Goal: Navigation & Orientation: Find specific page/section

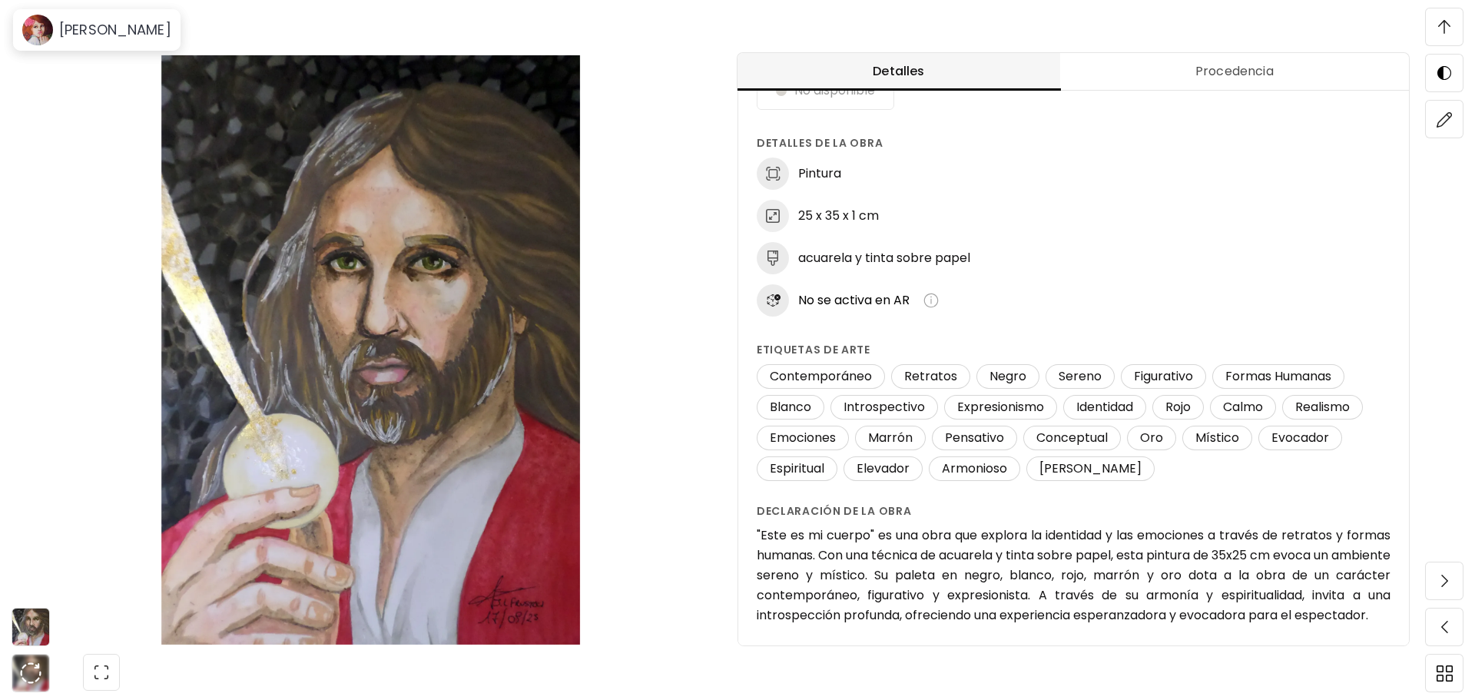
scroll to position [103, 0]
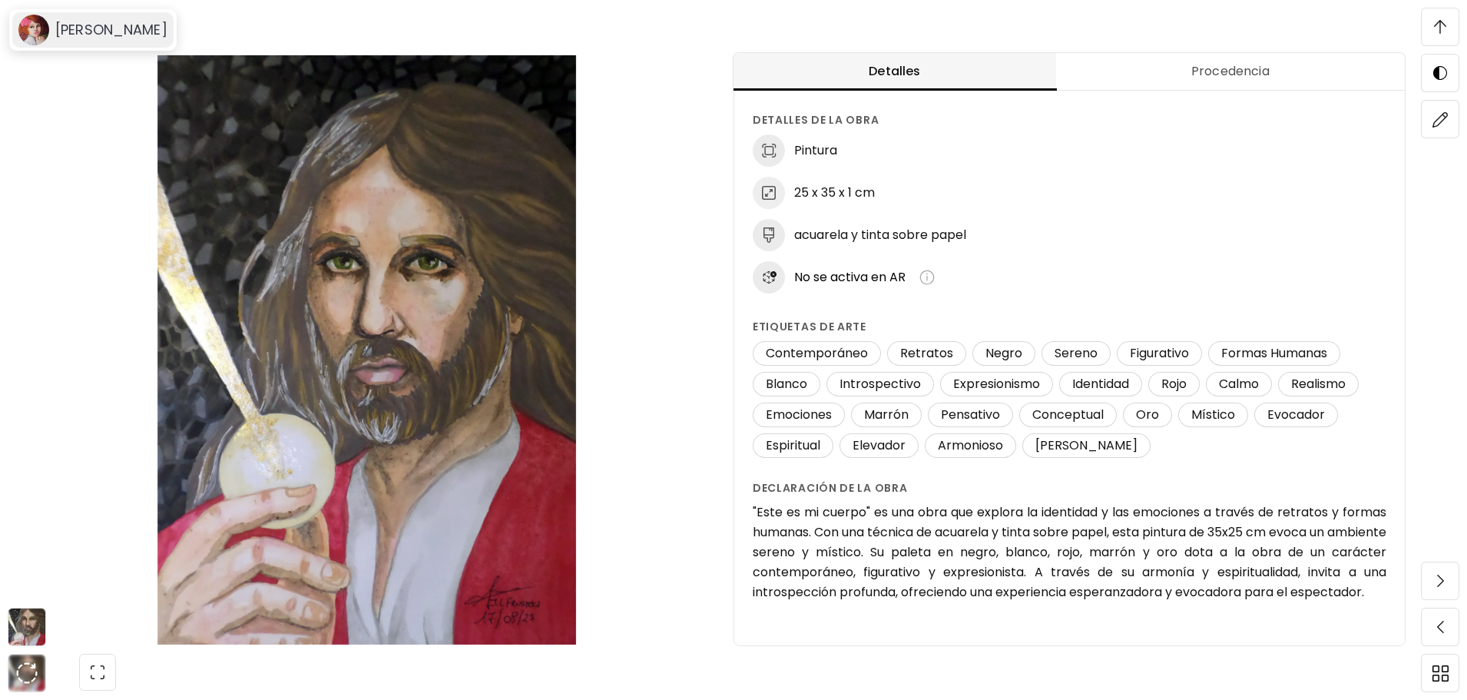
click at [87, 46] on div "[PERSON_NAME]" at bounding box center [92, 29] width 161 height 35
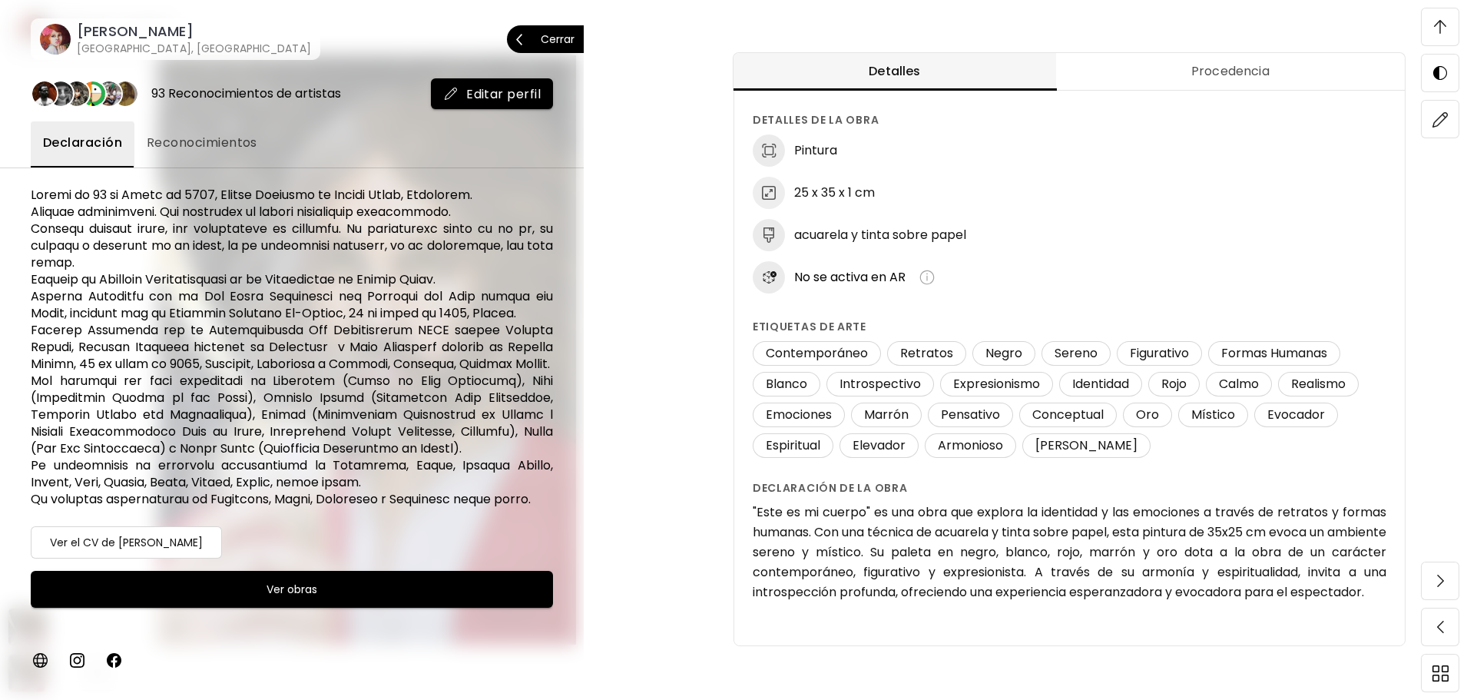
click at [543, 42] on p "Cerrar" at bounding box center [558, 39] width 34 height 11
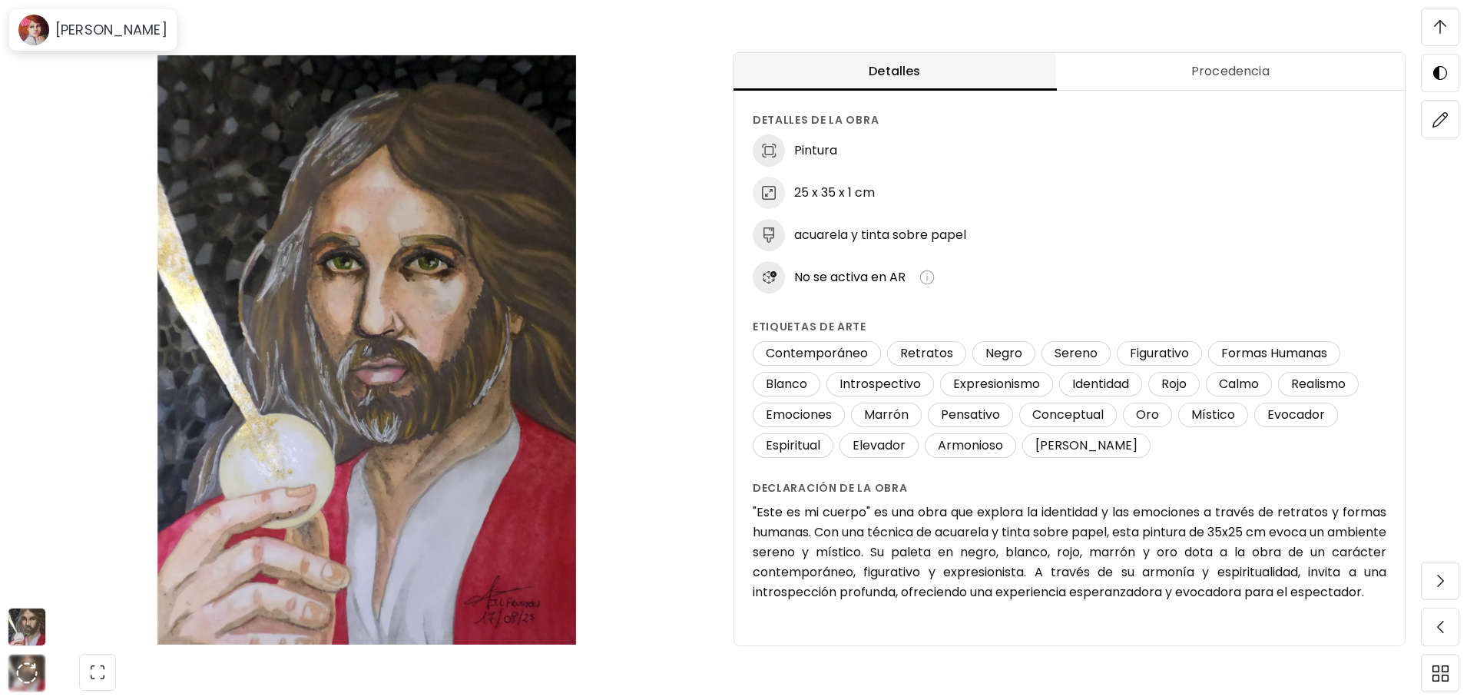
click at [592, 173] on img at bounding box center [367, 349] width 604 height 589
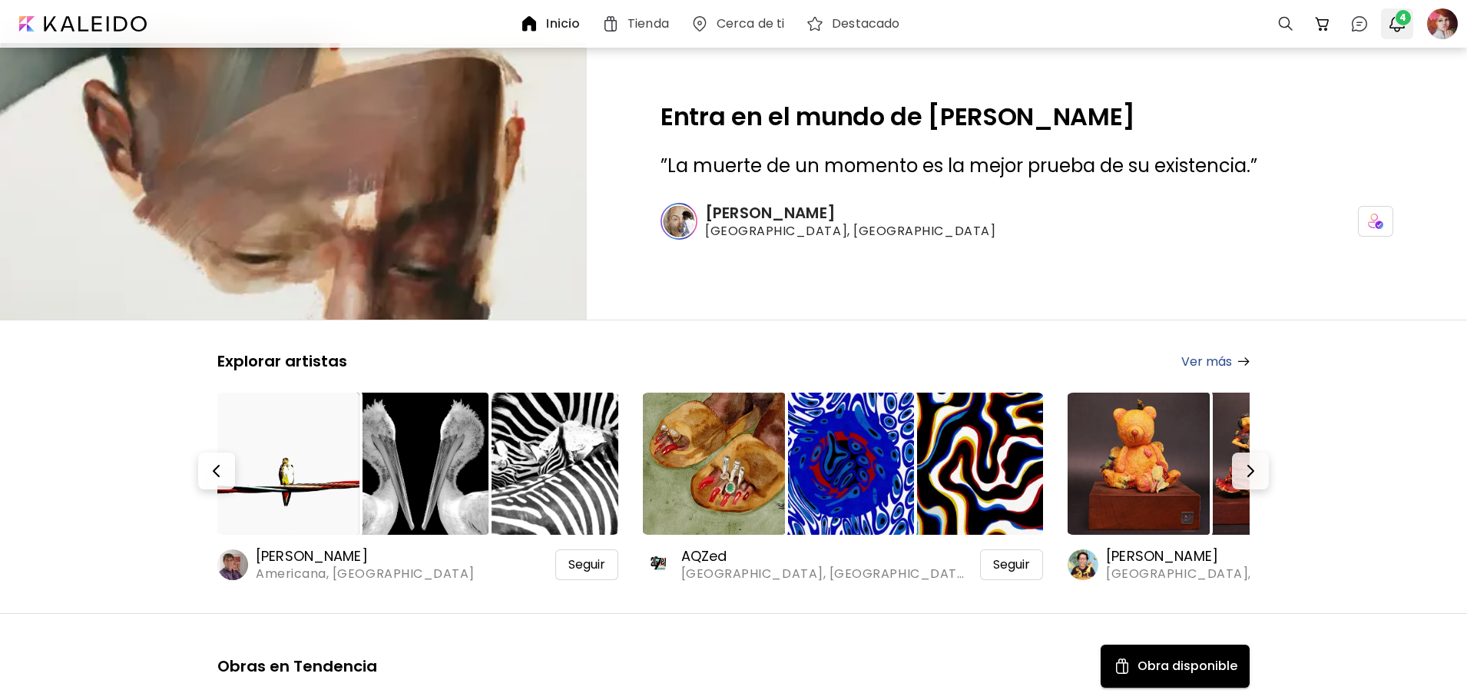
click at [1408, 16] on span "4" at bounding box center [1403, 17] width 15 height 15
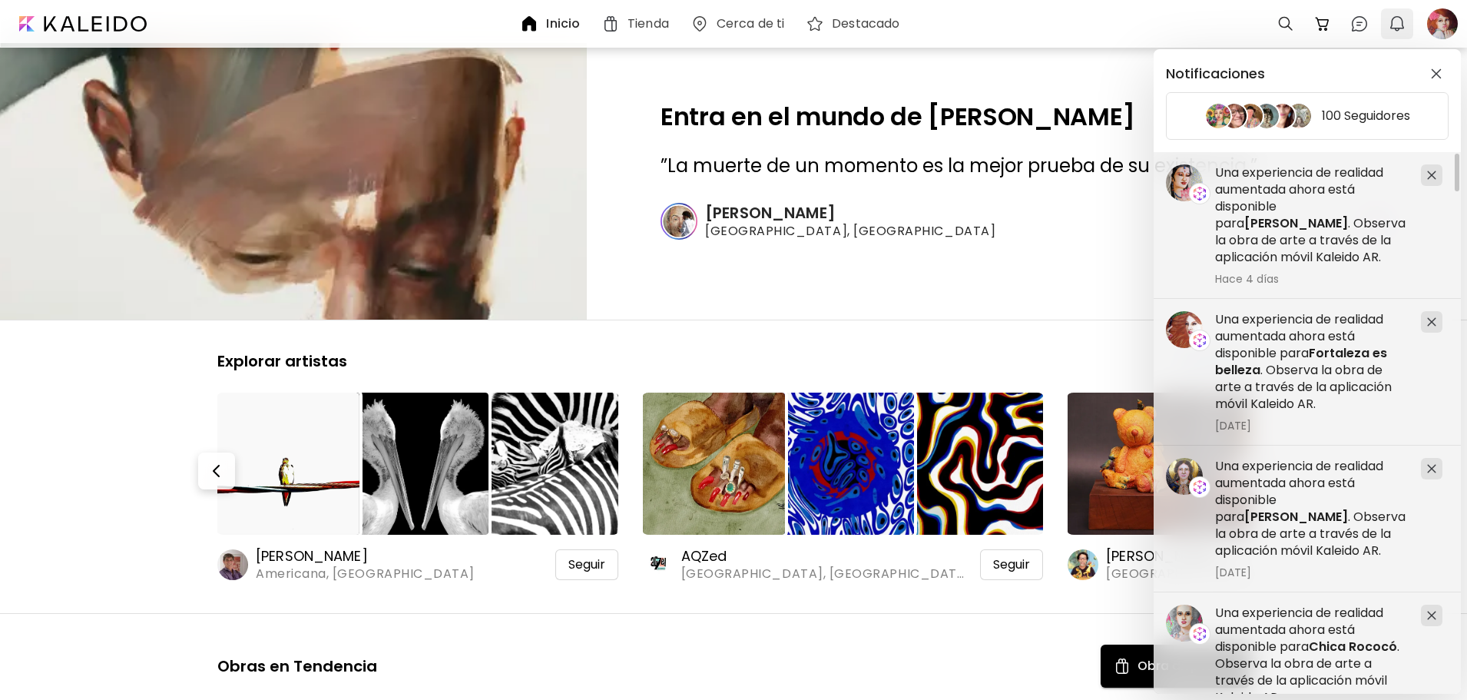
click at [1408, 16] on div "Notificaciones 100 Seguidores Una experiencia de realidad aumentada ahora está …" at bounding box center [733, 350] width 1467 height 700
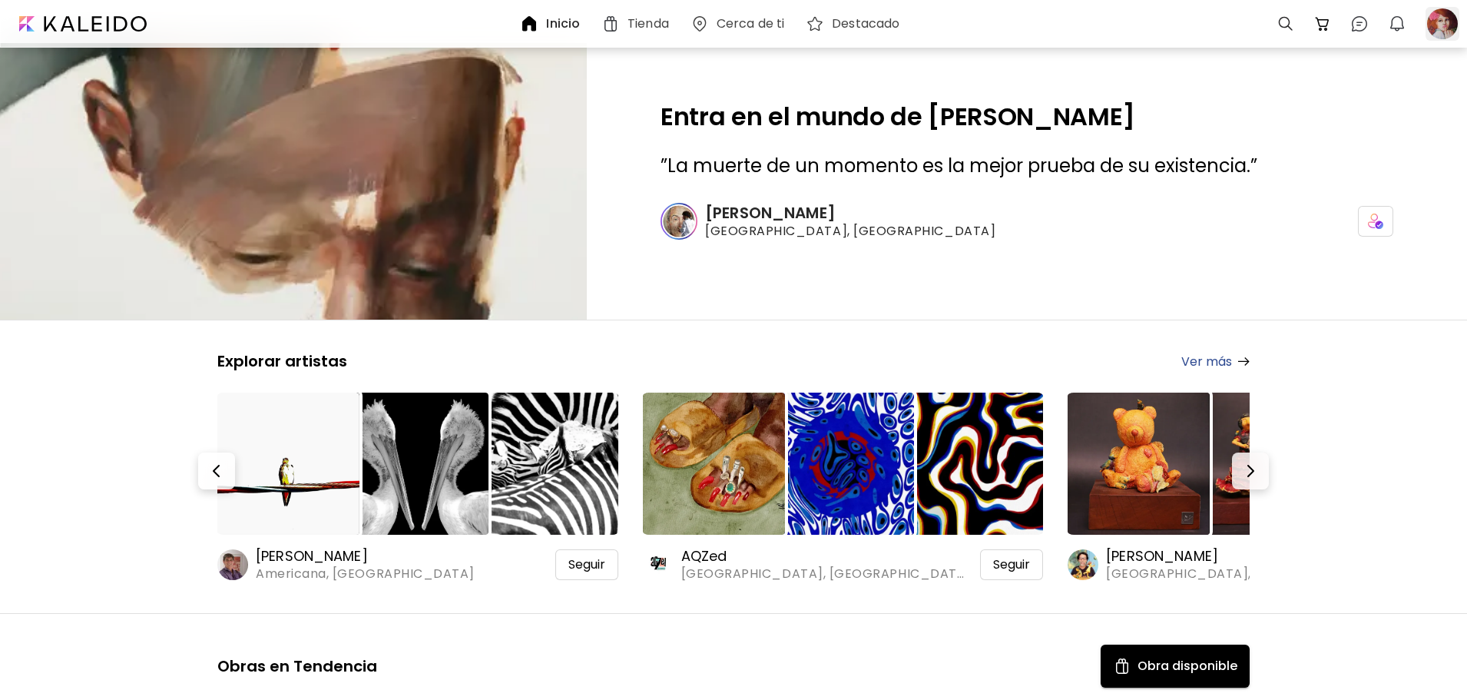
click at [1445, 15] on div at bounding box center [1443, 24] width 34 height 34
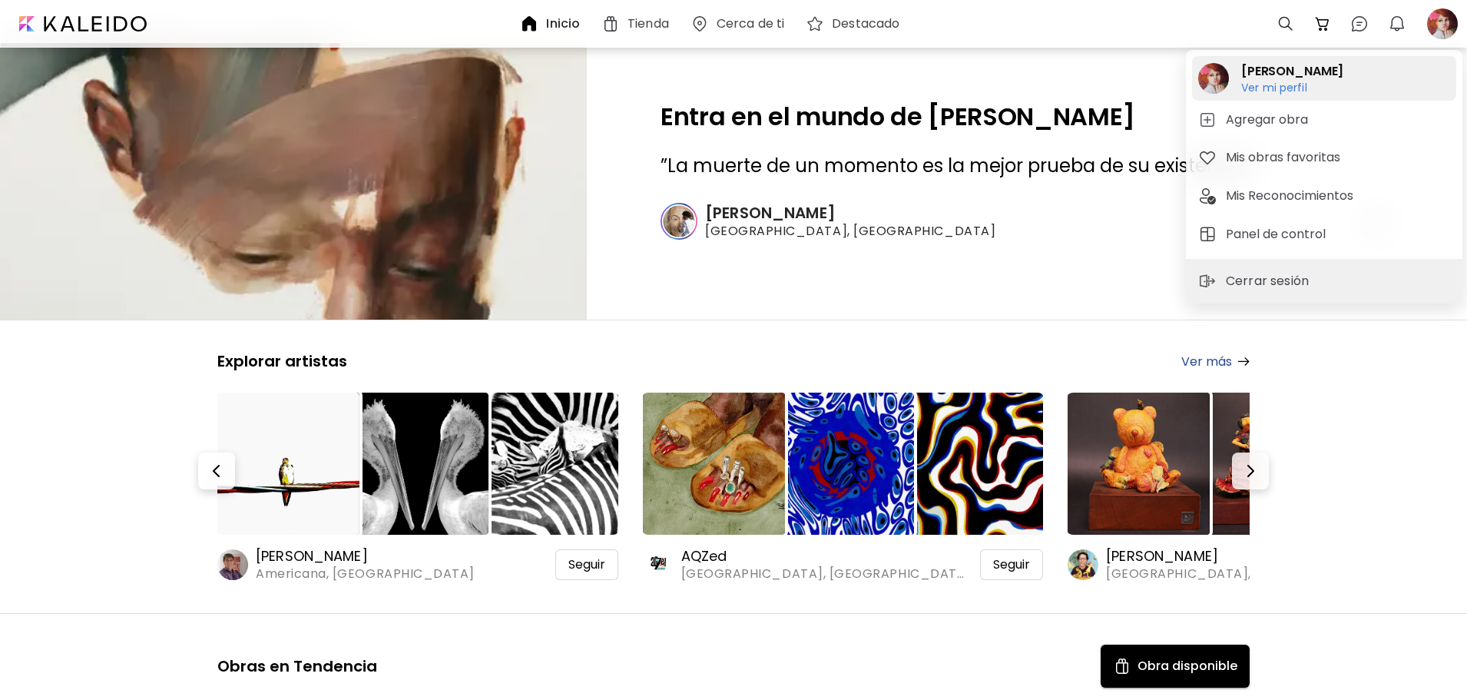
click at [1297, 85] on h6 "Ver mi perfil" at bounding box center [1292, 88] width 102 height 14
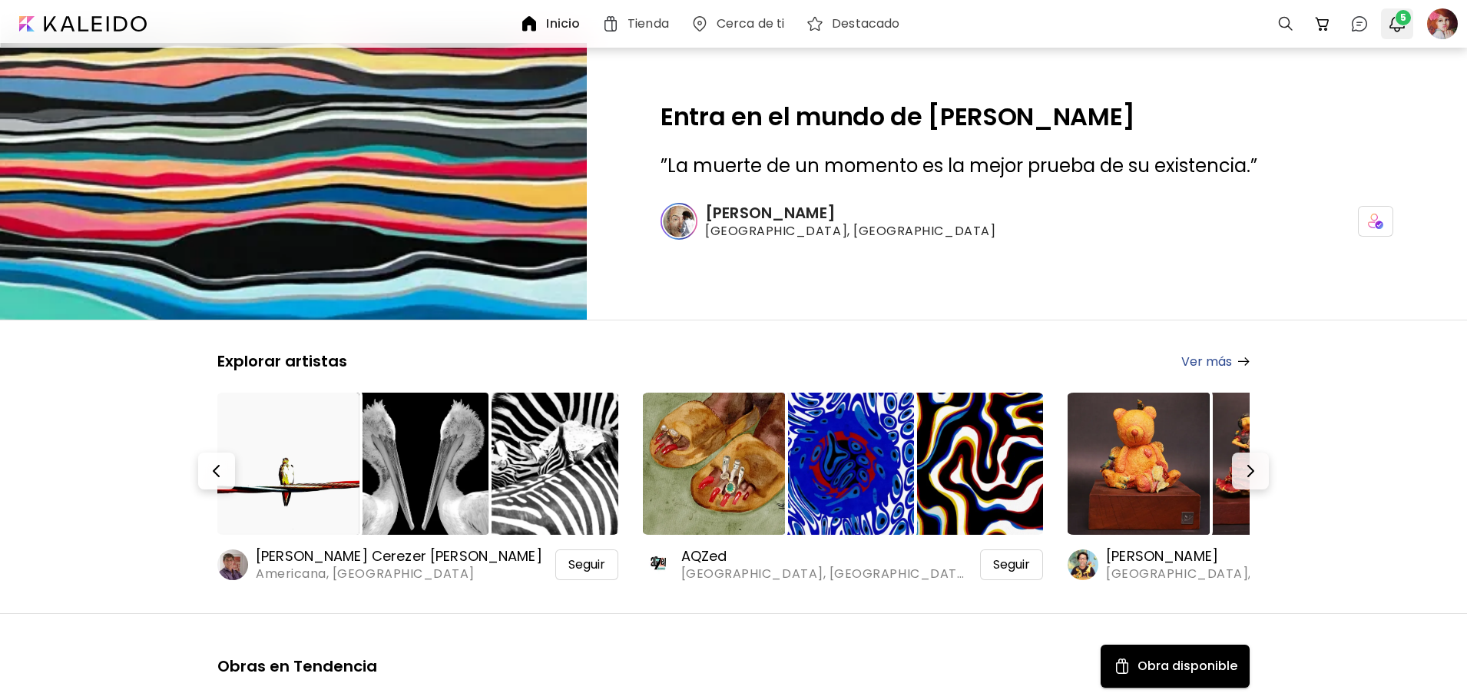
click at [1396, 27] on img "button" at bounding box center [1397, 24] width 18 height 18
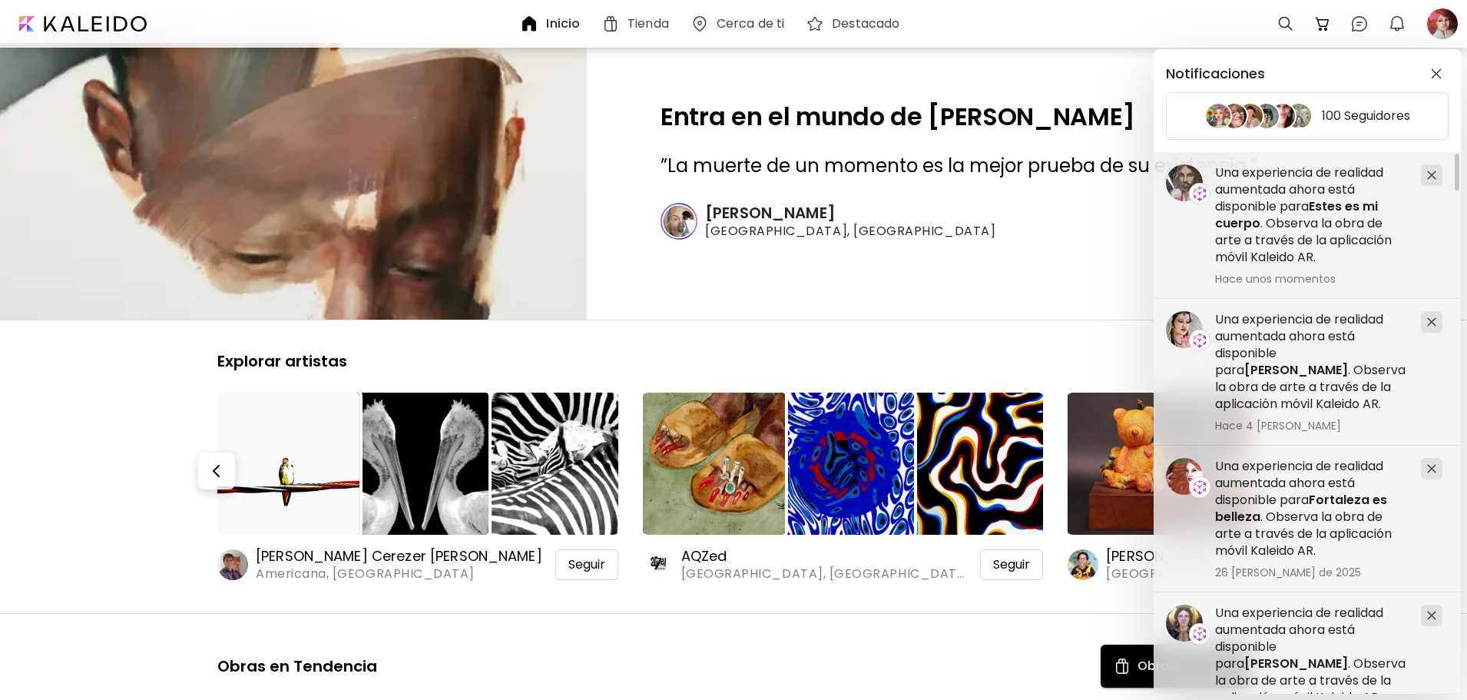
click at [1435, 26] on div "Notificaciones 100 Seguidores Una experiencia de realidad aumentada ahora está …" at bounding box center [733, 350] width 1467 height 700
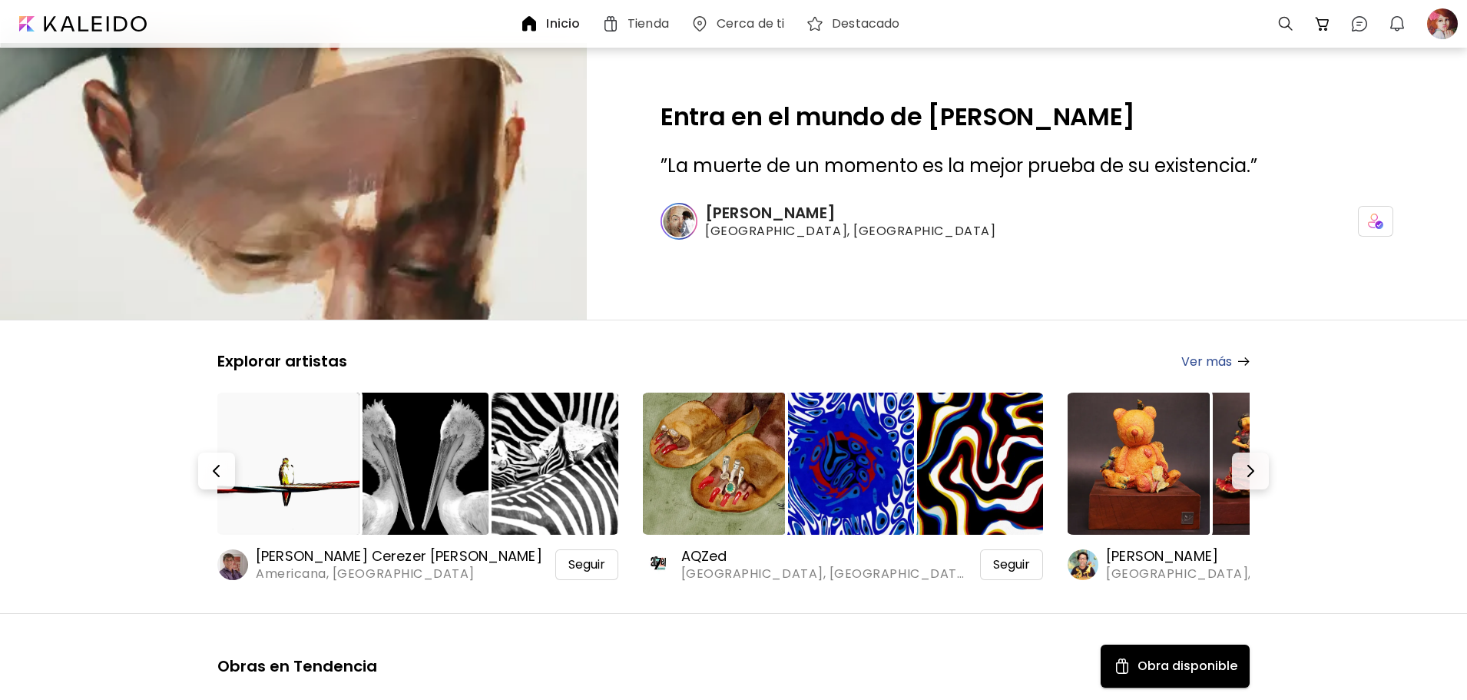
click at [1435, 26] on div at bounding box center [1443, 24] width 34 height 34
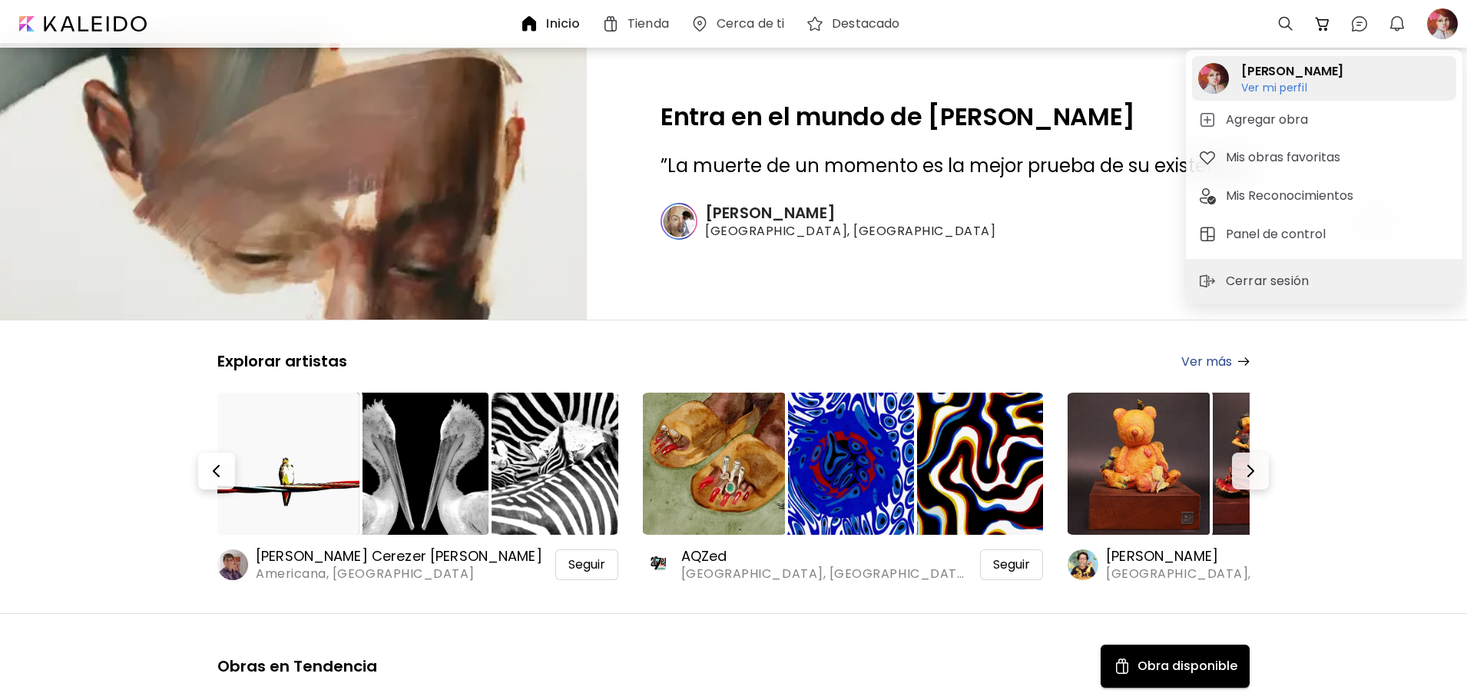
click at [1294, 85] on h6 "Ver mi perfil" at bounding box center [1292, 88] width 102 height 14
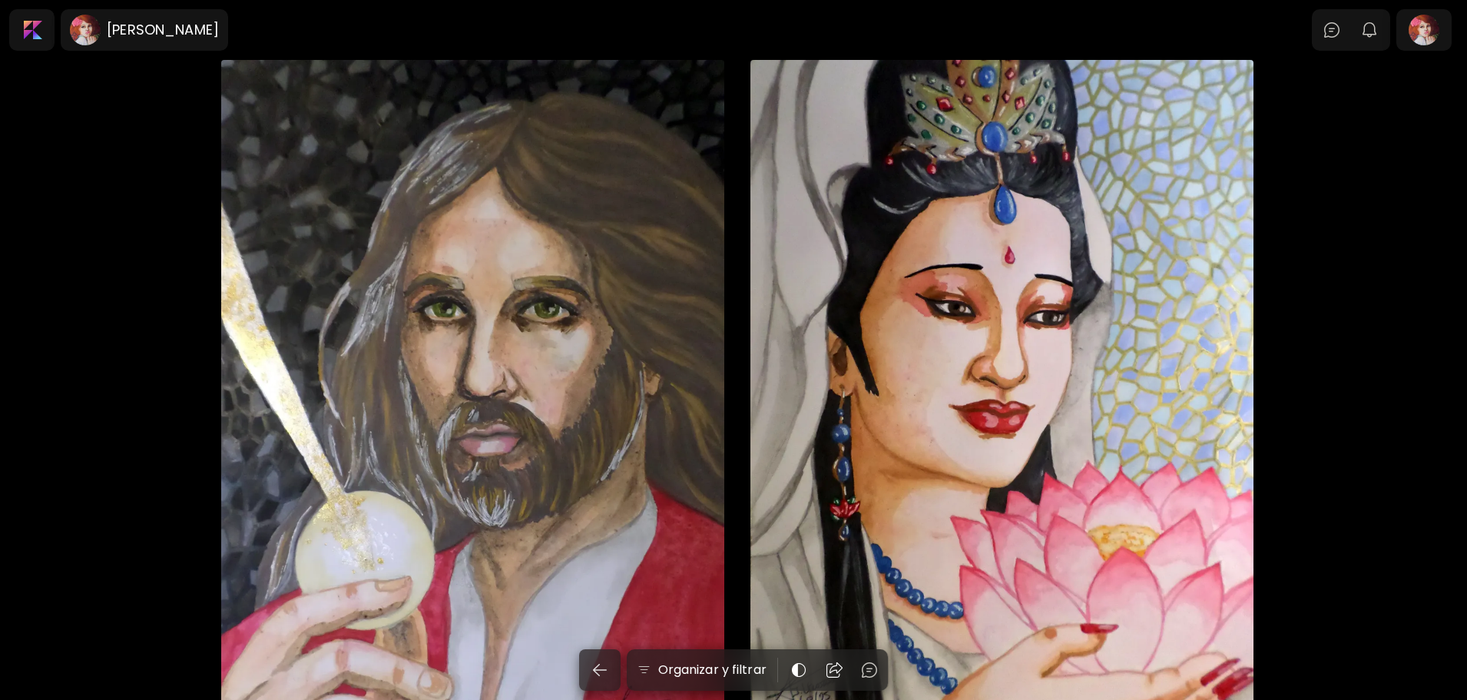
click at [640, 179] on div "Estes es mi cuerpo 25 x 35 cm" at bounding box center [472, 414] width 503 height 709
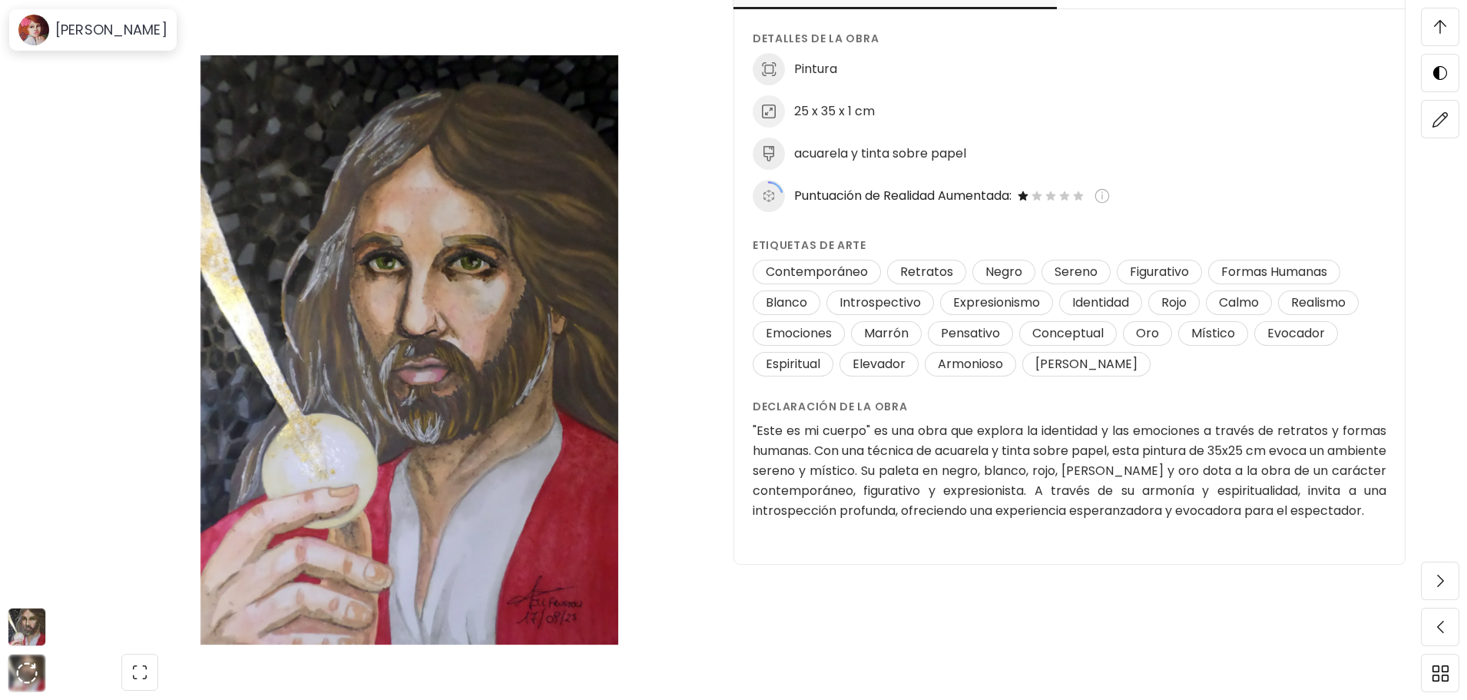
scroll to position [1690, 0]
drag, startPoint x: 1381, startPoint y: 512, endPoint x: 803, endPoint y: 444, distance: 582.4
drag, startPoint x: 755, startPoint y: 429, endPoint x: 801, endPoint y: 438, distance: 46.9
